Goal: Transaction & Acquisition: Purchase product/service

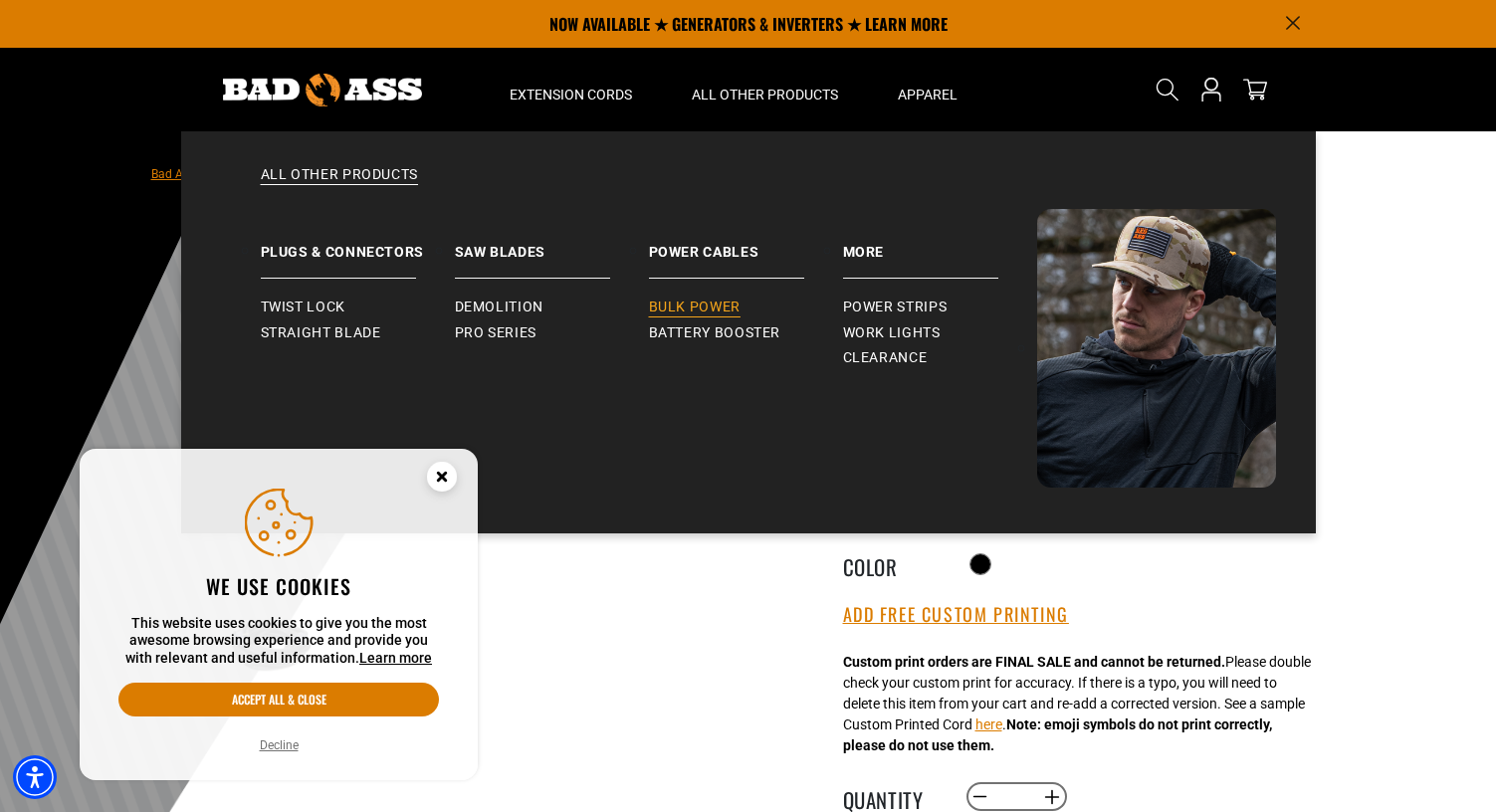
click at [704, 306] on span "Bulk Power" at bounding box center [695, 307] width 92 height 18
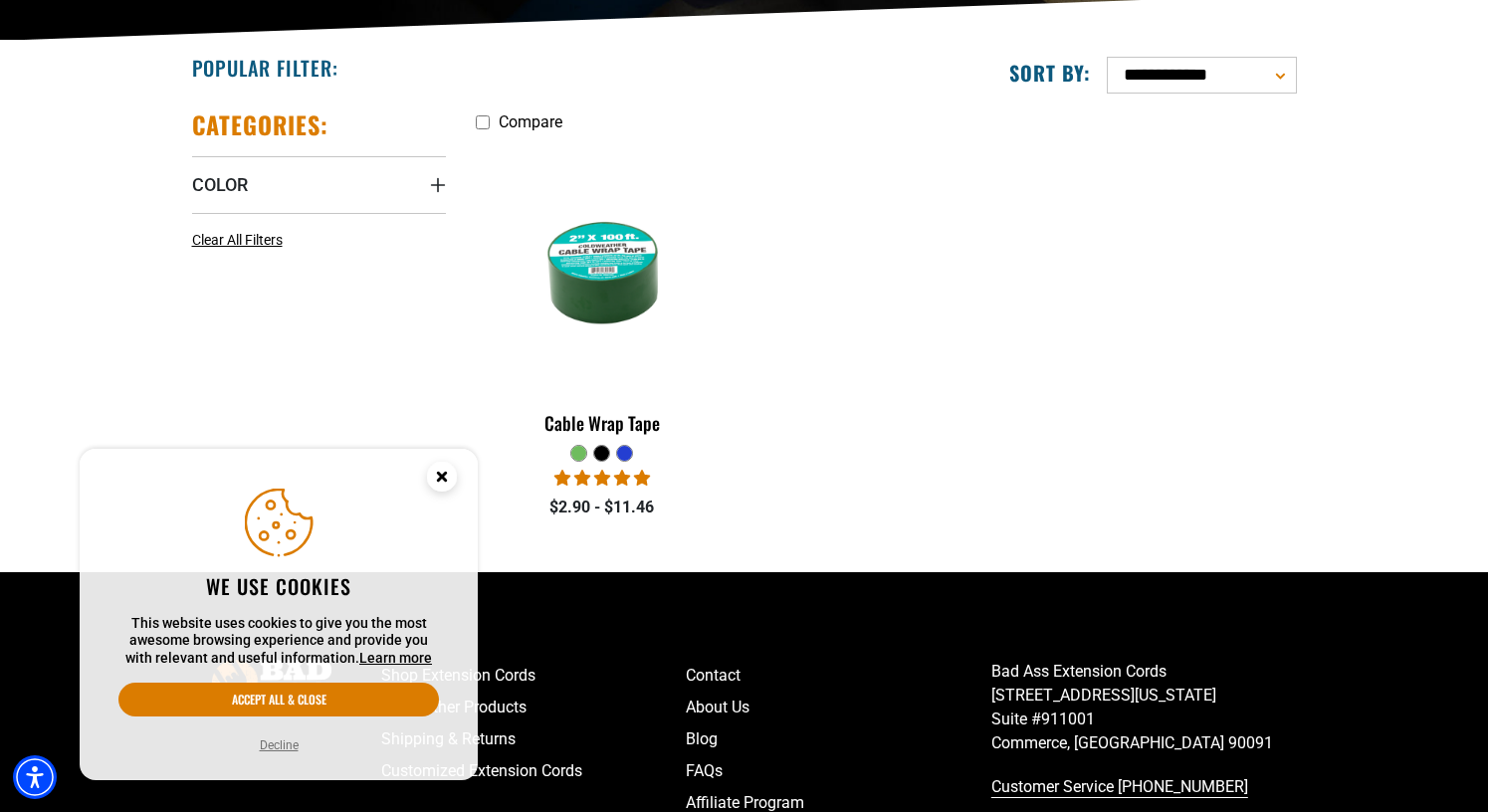
scroll to position [466, 0]
